Goal: Find specific page/section: Find specific page/section

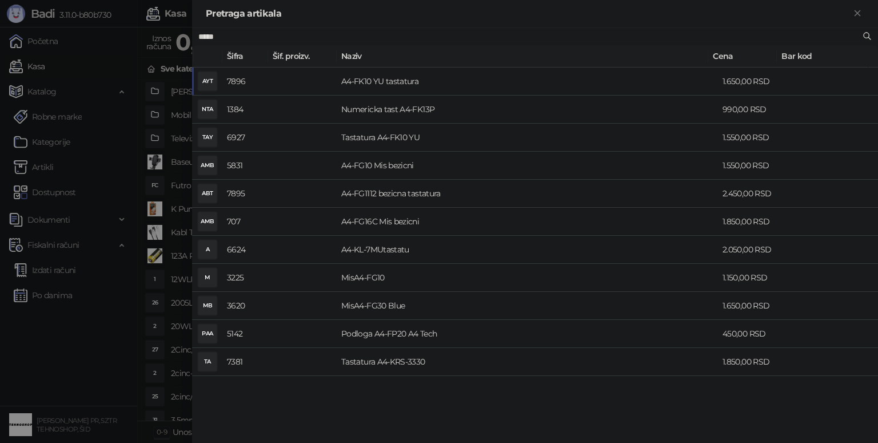
click at [49, 296] on div at bounding box center [439, 221] width 878 height 443
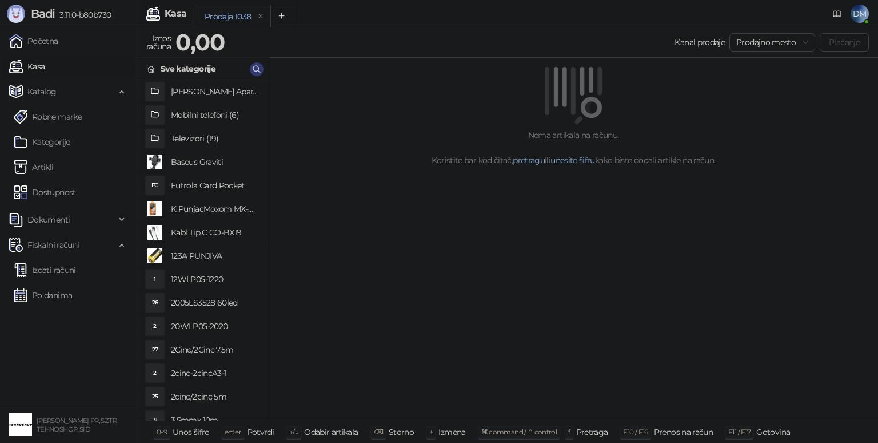
click at [49, 296] on link "Po danima" at bounding box center [43, 295] width 58 height 23
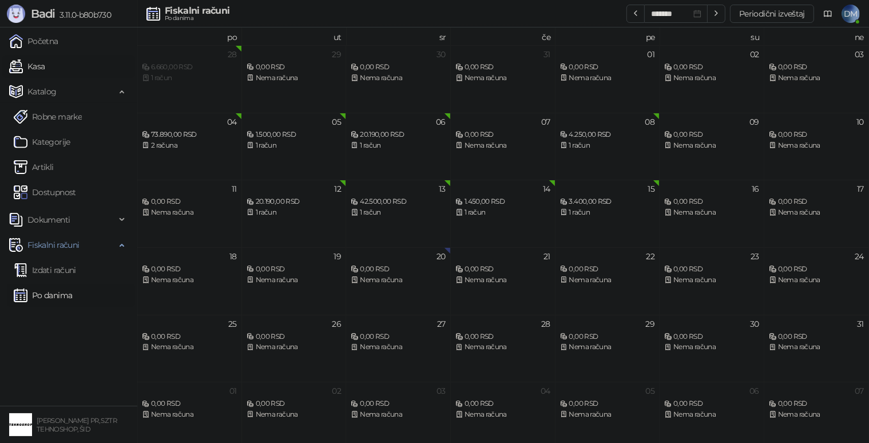
click at [45, 65] on link "Kasa" at bounding box center [26, 66] width 35 height 23
